Goal: Information Seeking & Learning: Check status

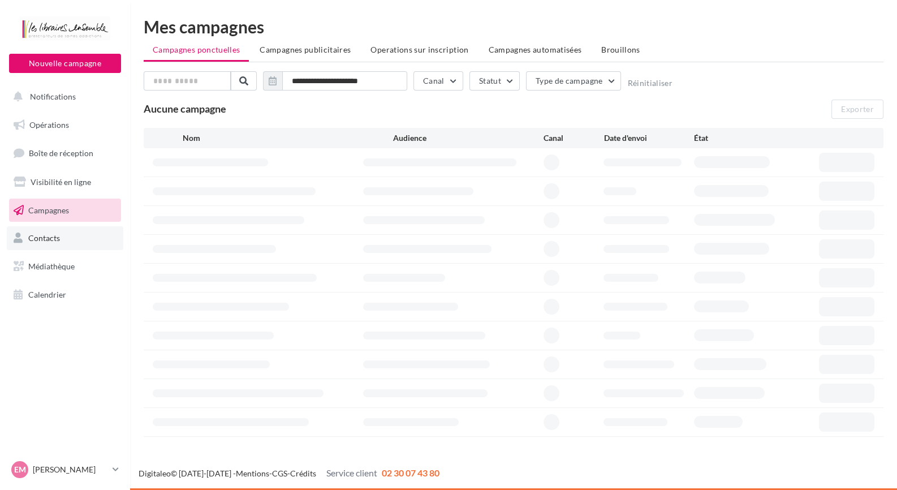
click at [33, 229] on link "Contacts" at bounding box center [65, 238] width 116 height 24
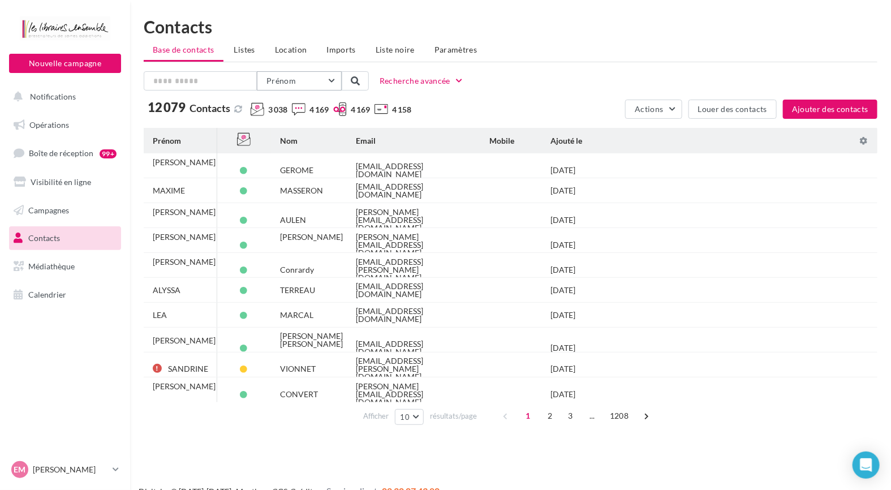
click at [338, 82] on button "Prénom" at bounding box center [299, 80] width 85 height 19
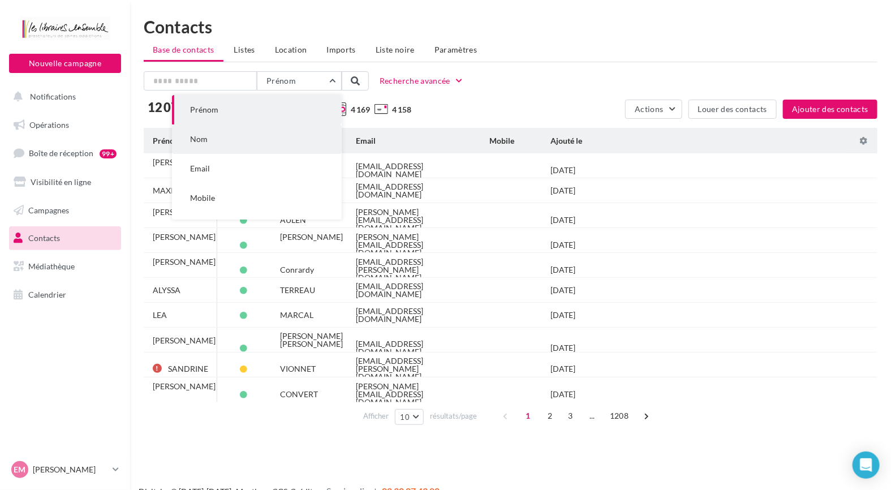
click at [302, 140] on button "Nom" at bounding box center [257, 138] width 170 height 29
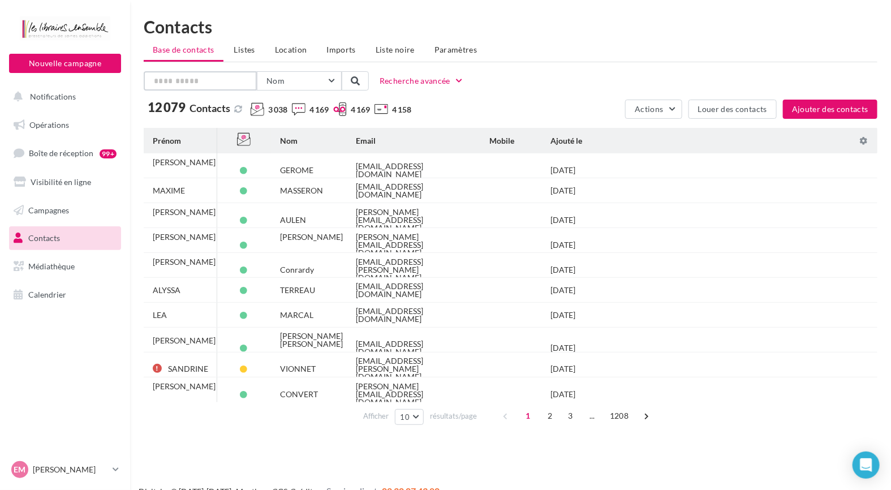
click at [209, 80] on input "text" at bounding box center [200, 80] width 113 height 19
type input "*****"
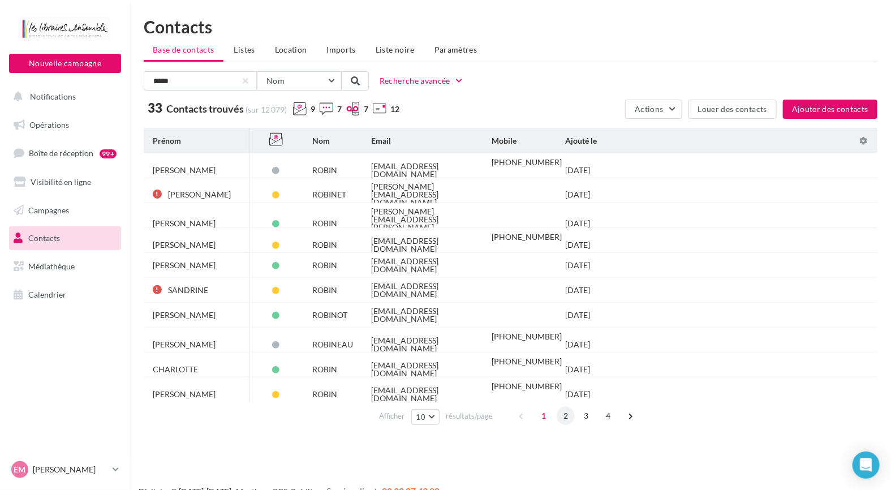
click at [564, 417] on span "2" at bounding box center [565, 416] width 18 height 18
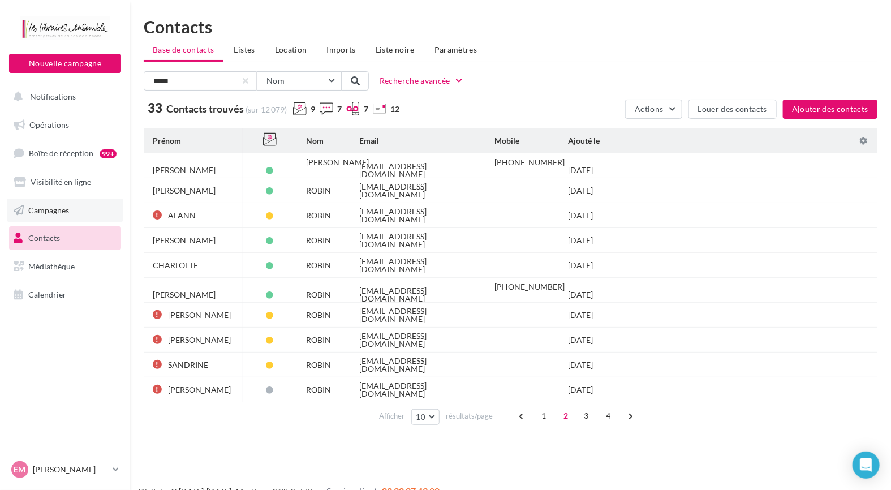
click at [64, 208] on span "Campagnes" at bounding box center [48, 210] width 41 height 10
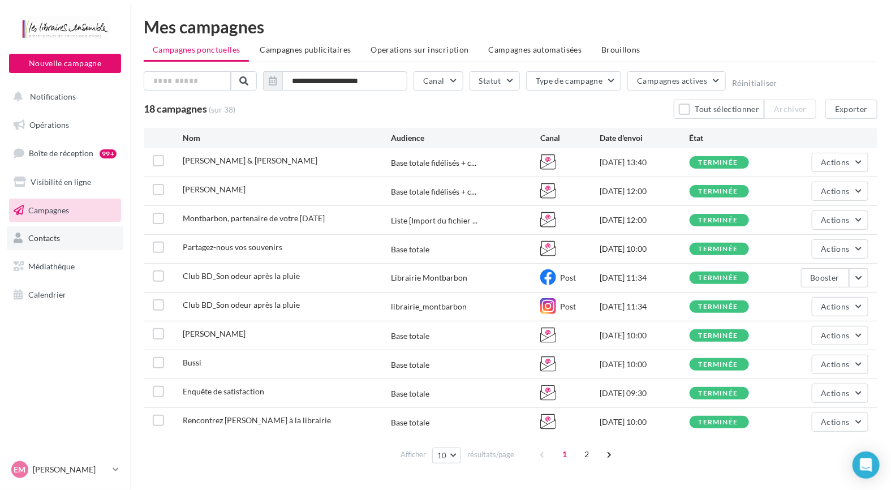
click at [46, 237] on span "Contacts" at bounding box center [44, 238] width 32 height 10
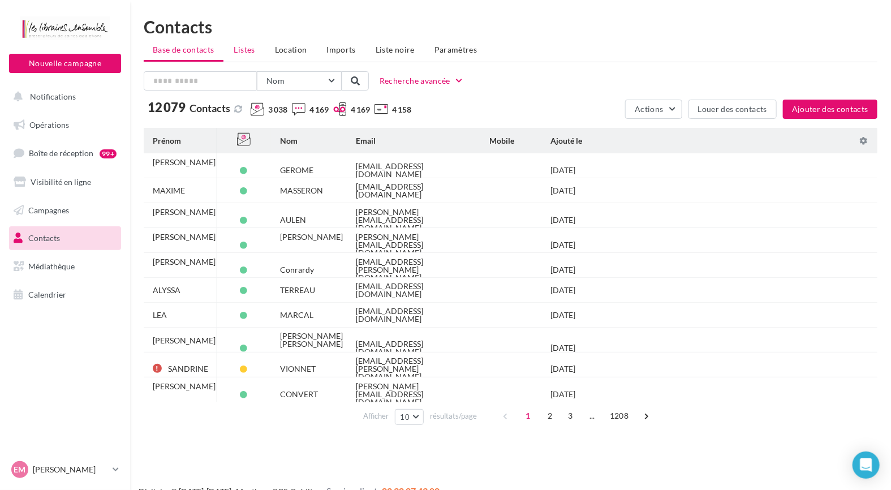
click at [257, 47] on li "Listes" at bounding box center [244, 50] width 39 height 20
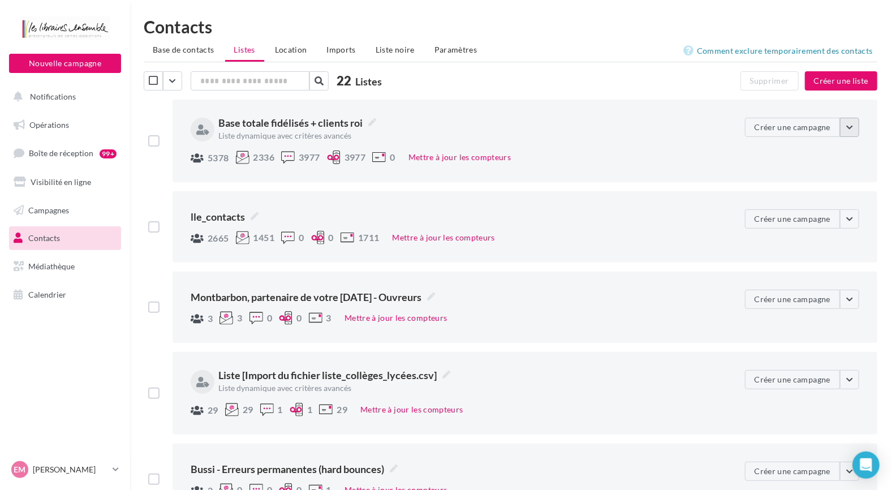
click at [855, 129] on button "button" at bounding box center [849, 127] width 19 height 19
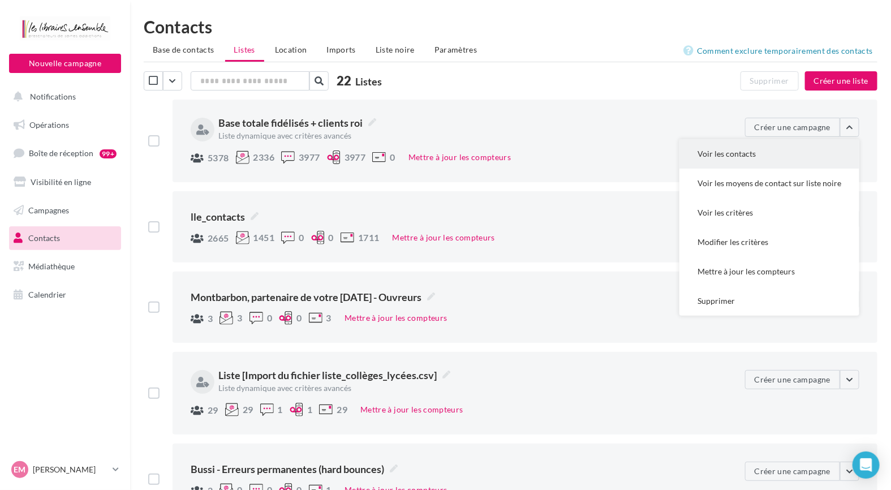
click at [775, 153] on button "Voir les contacts" at bounding box center [769, 153] width 180 height 29
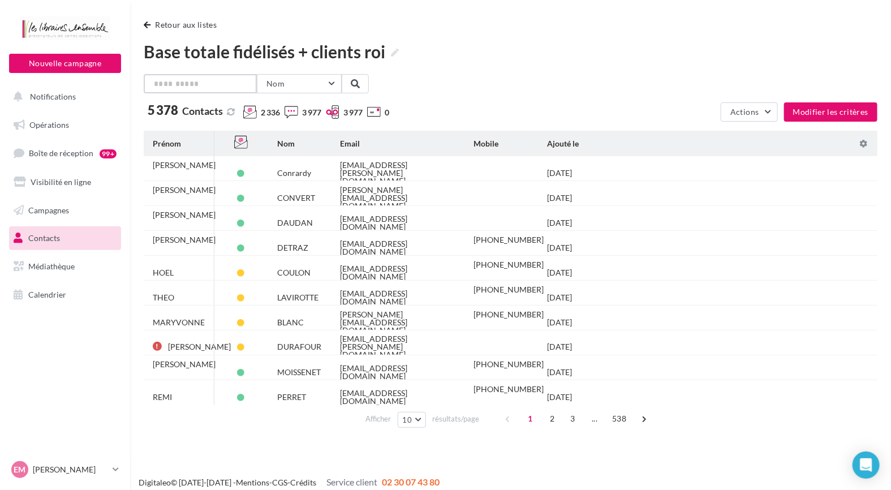
click at [175, 83] on input "text" at bounding box center [200, 83] width 113 height 19
type input "*****"
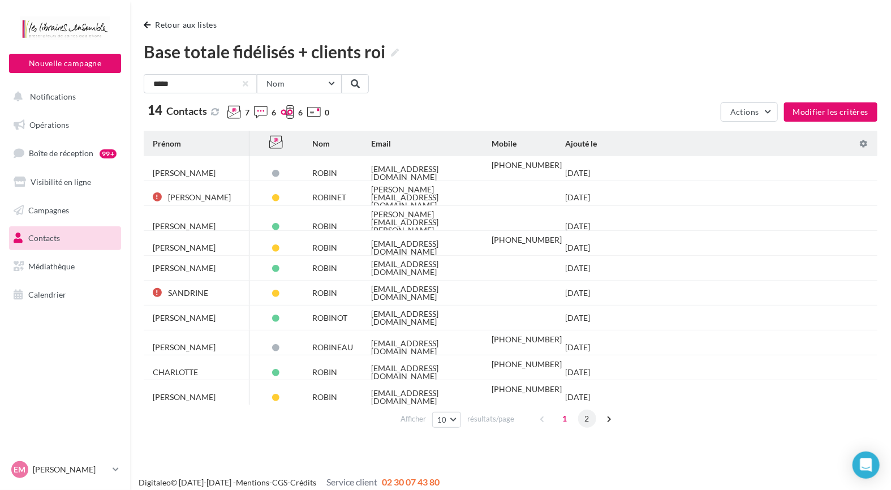
click at [586, 418] on span "2" at bounding box center [587, 418] width 18 height 18
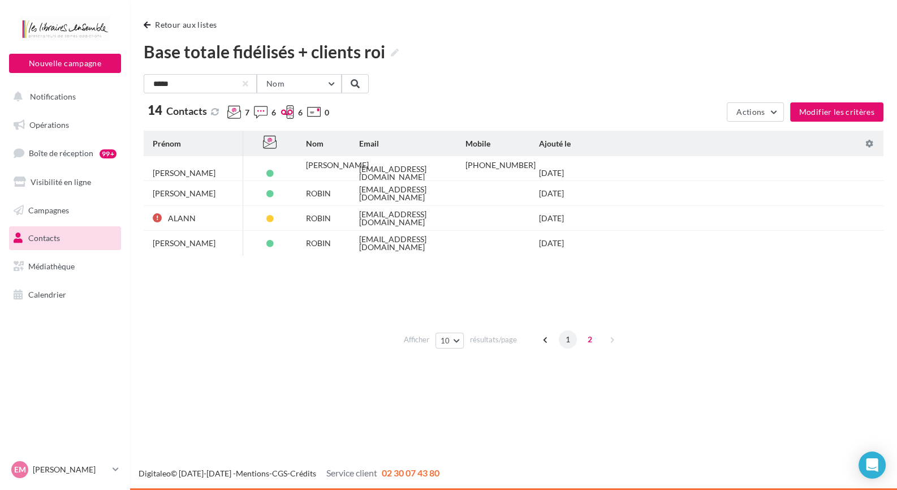
click at [559, 338] on span "1" at bounding box center [568, 339] width 18 height 18
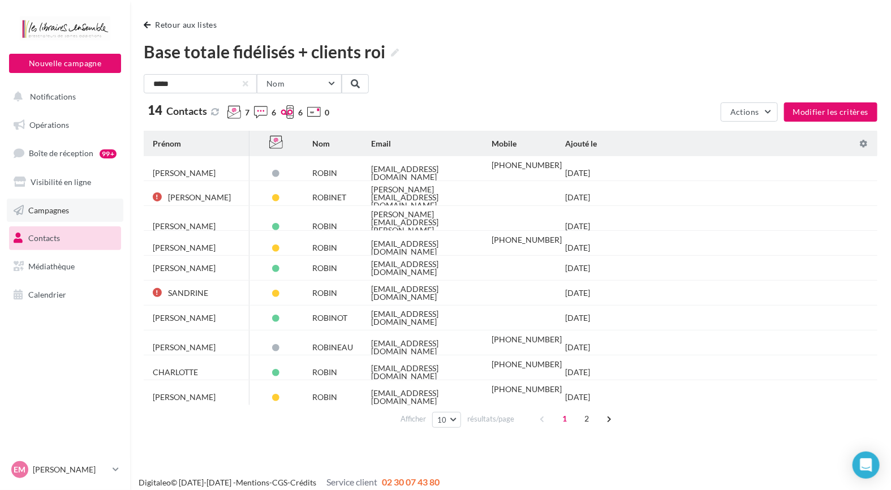
click at [57, 210] on span "Campagnes" at bounding box center [48, 210] width 41 height 10
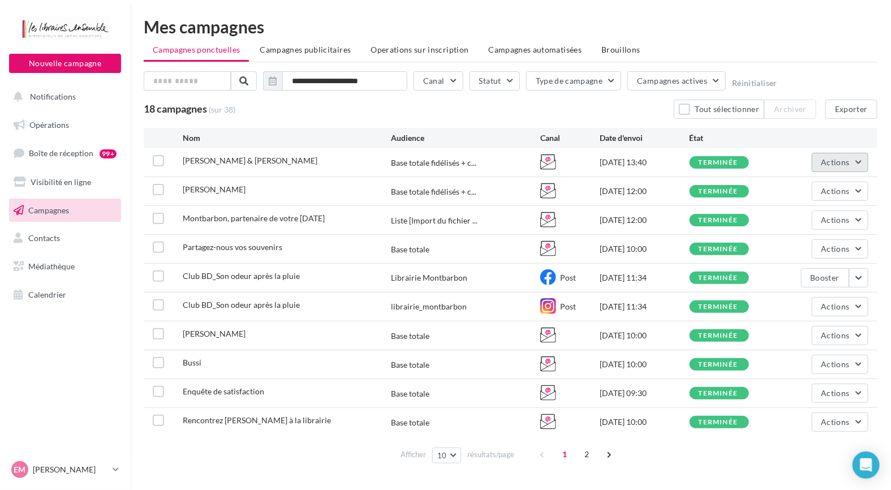
click at [839, 158] on span "Actions" at bounding box center [835, 162] width 28 height 10
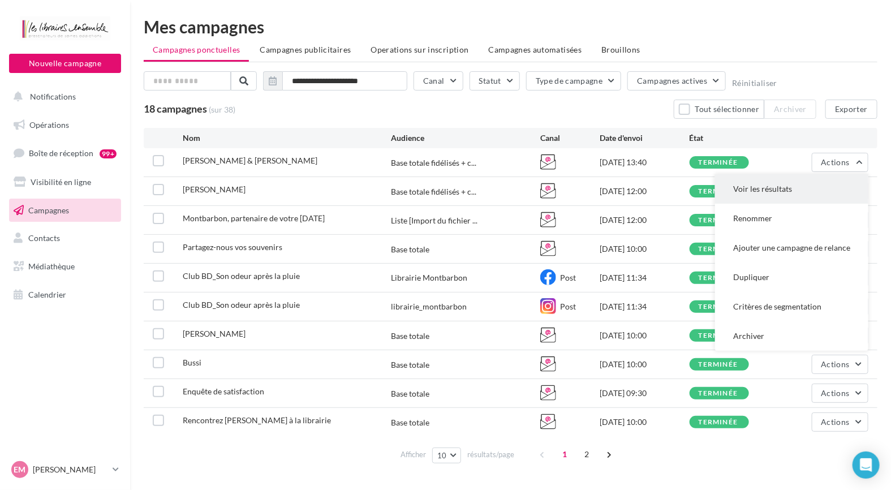
click at [790, 186] on button "Voir les résultats" at bounding box center [791, 188] width 153 height 29
